Goal: Task Accomplishment & Management: Manage account settings

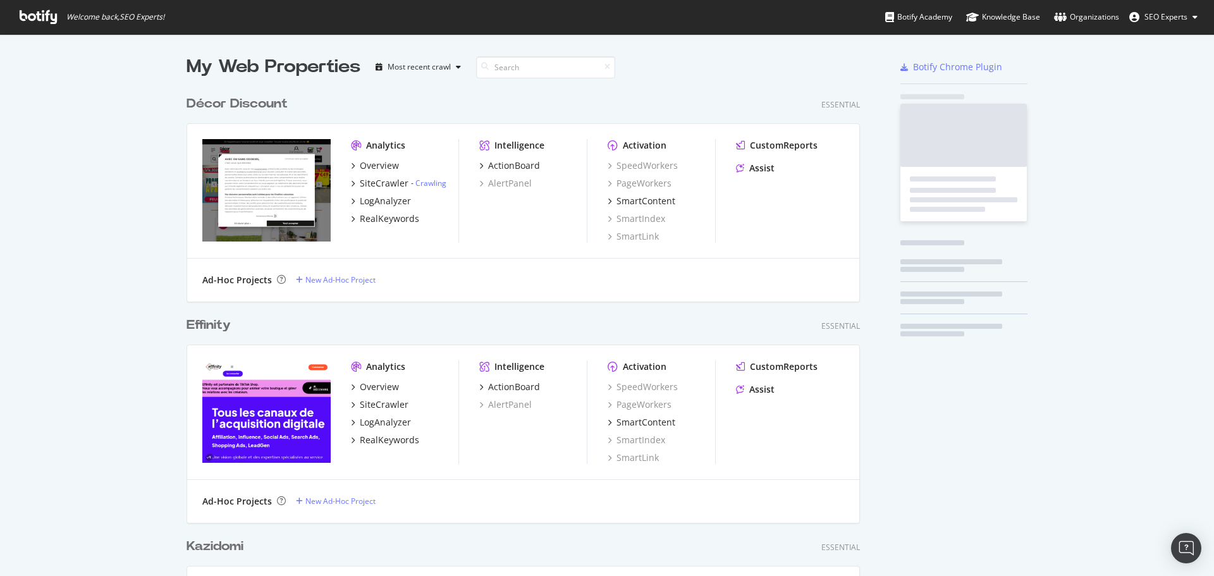
scroll to position [4554, 674]
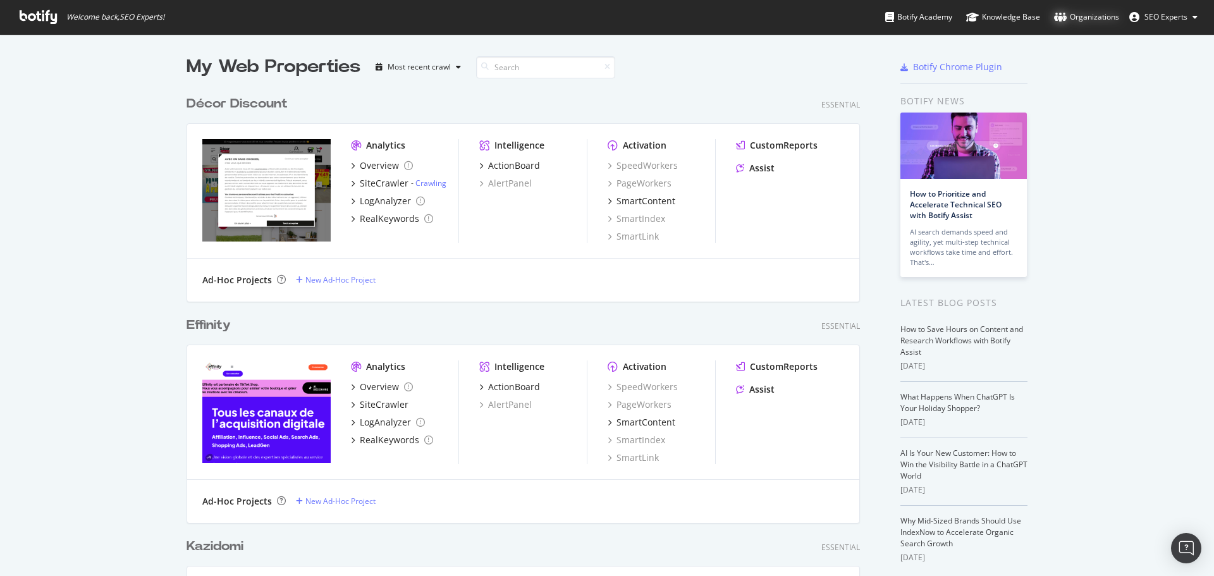
click at [1105, 18] on div "Organizations" at bounding box center [1086, 17] width 65 height 13
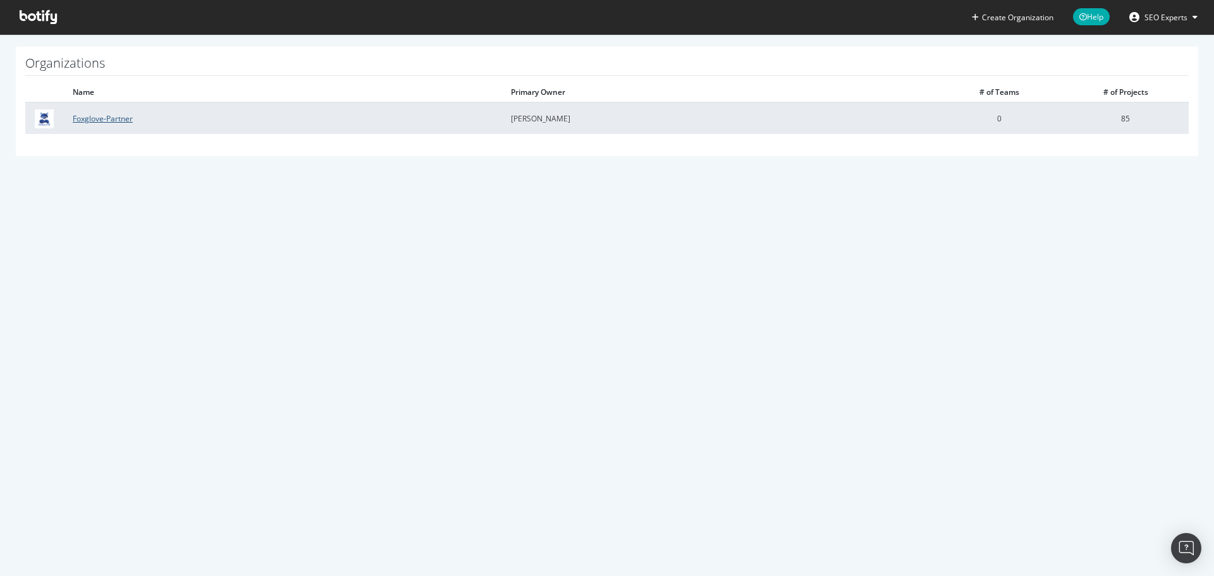
click at [87, 120] on link "Foxglove-Partner" at bounding box center [103, 118] width 60 height 11
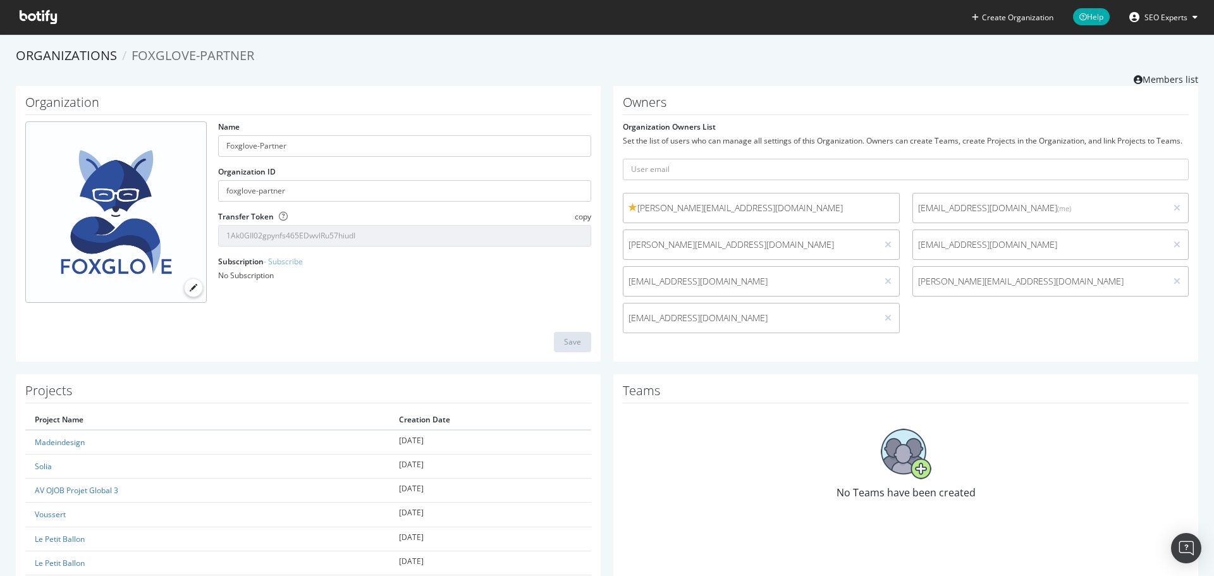
click at [1195, 13] on icon at bounding box center [1194, 17] width 5 height 8
click at [837, 3] on div "Create Organization Help SEO Experts" at bounding box center [607, 17] width 1214 height 34
click at [32, 13] on icon at bounding box center [38, 17] width 37 height 14
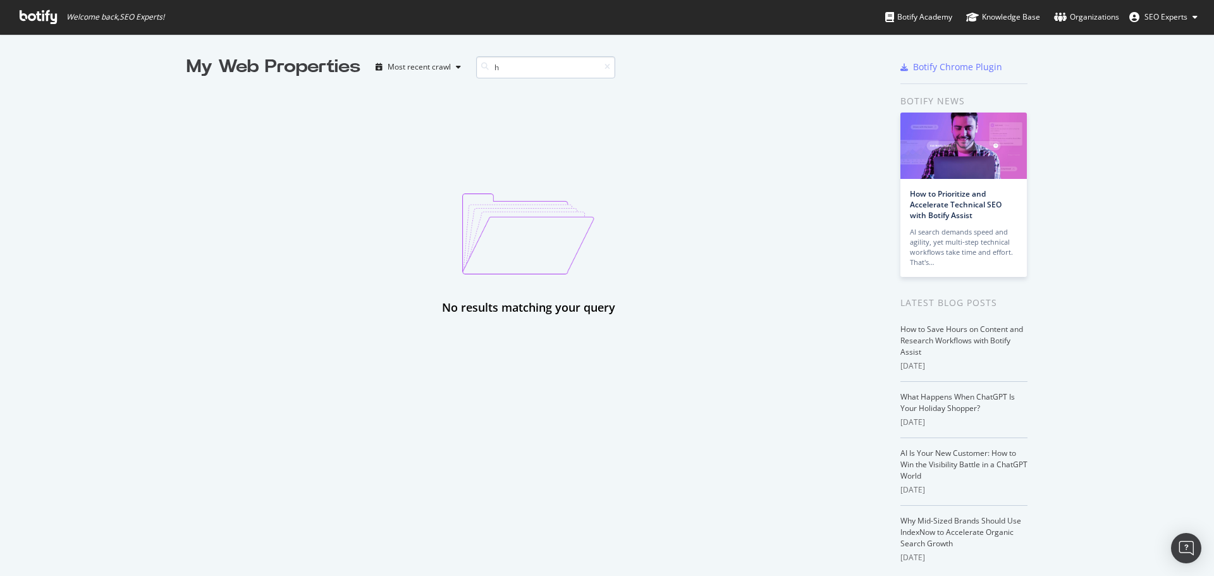
click at [580, 70] on input "h" at bounding box center [545, 67] width 139 height 22
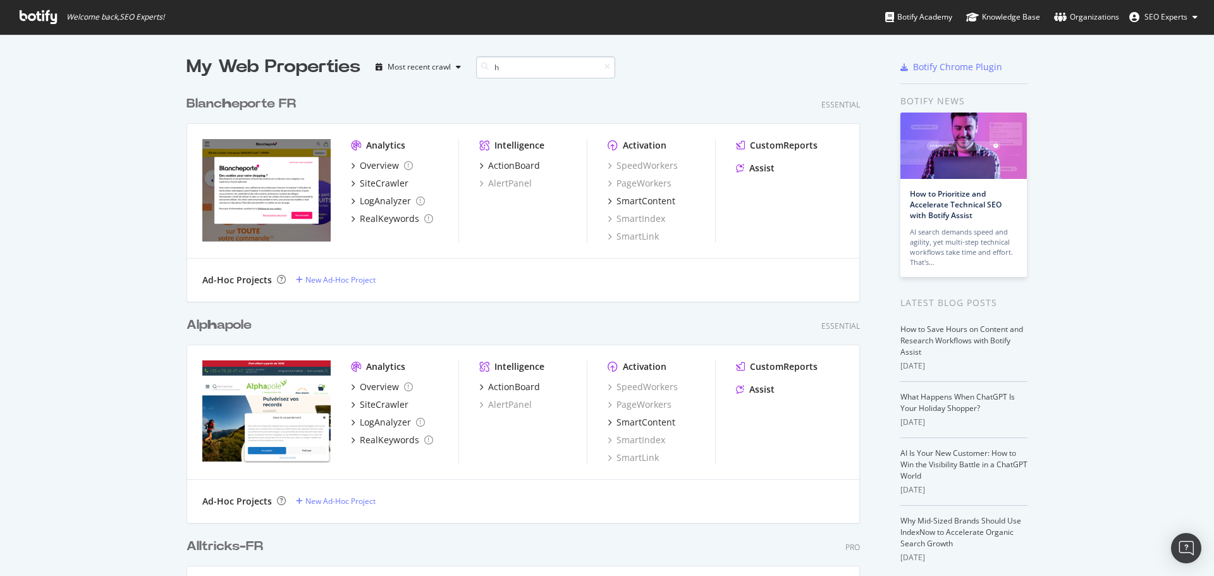
scroll to position [3352, 674]
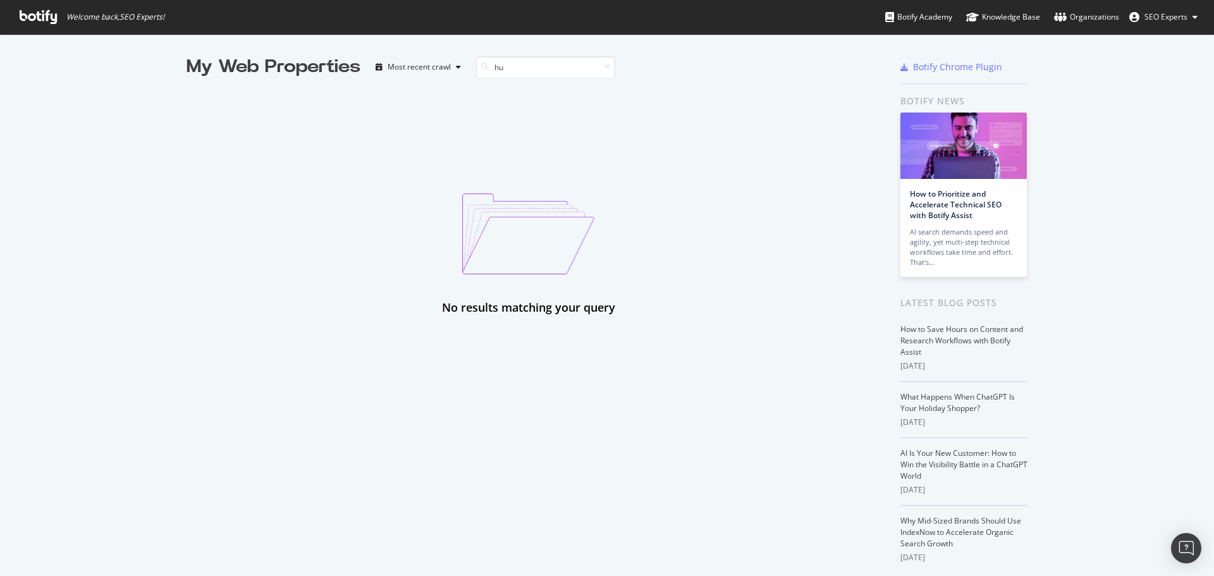
type input "hu"
click at [1191, 13] on button "SEO Experts" at bounding box center [1163, 17] width 88 height 20
click at [1145, 156] on span "Log Out" at bounding box center [1134, 155] width 27 height 11
